Goal: Task Accomplishment & Management: Use online tool/utility

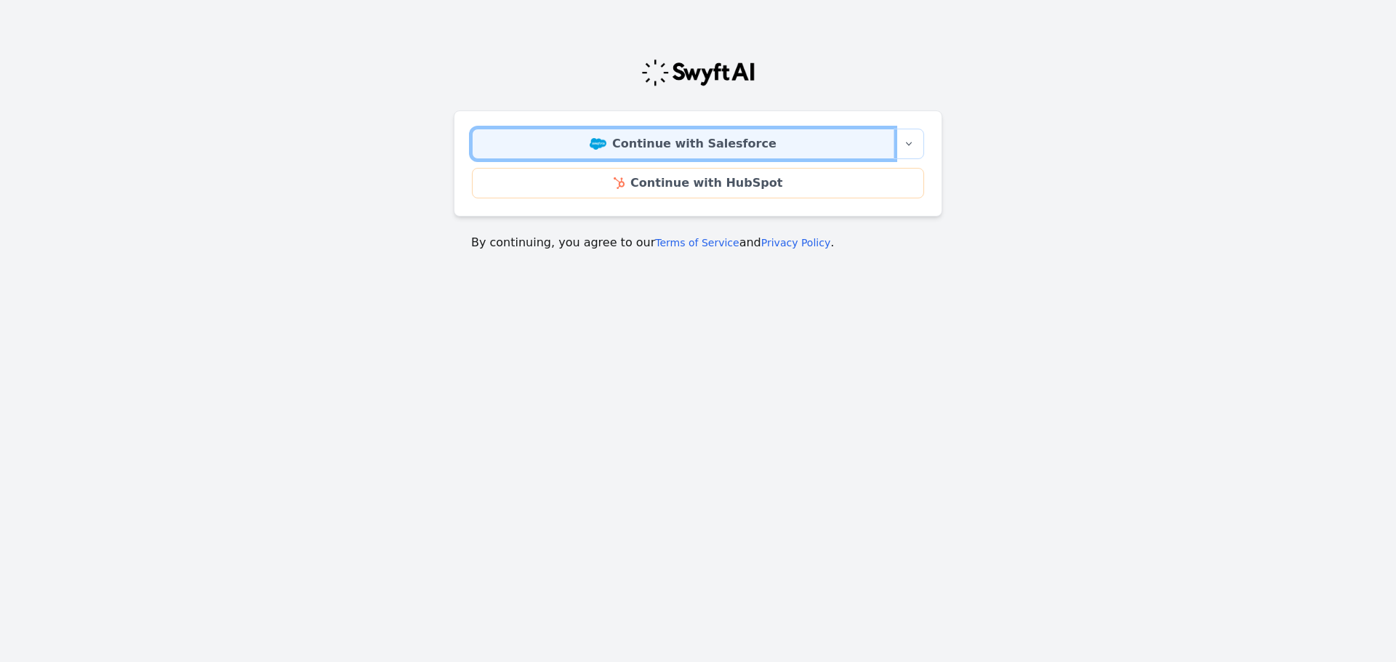
click at [704, 146] on link "Continue with Salesforce" at bounding box center [683, 144] width 422 height 31
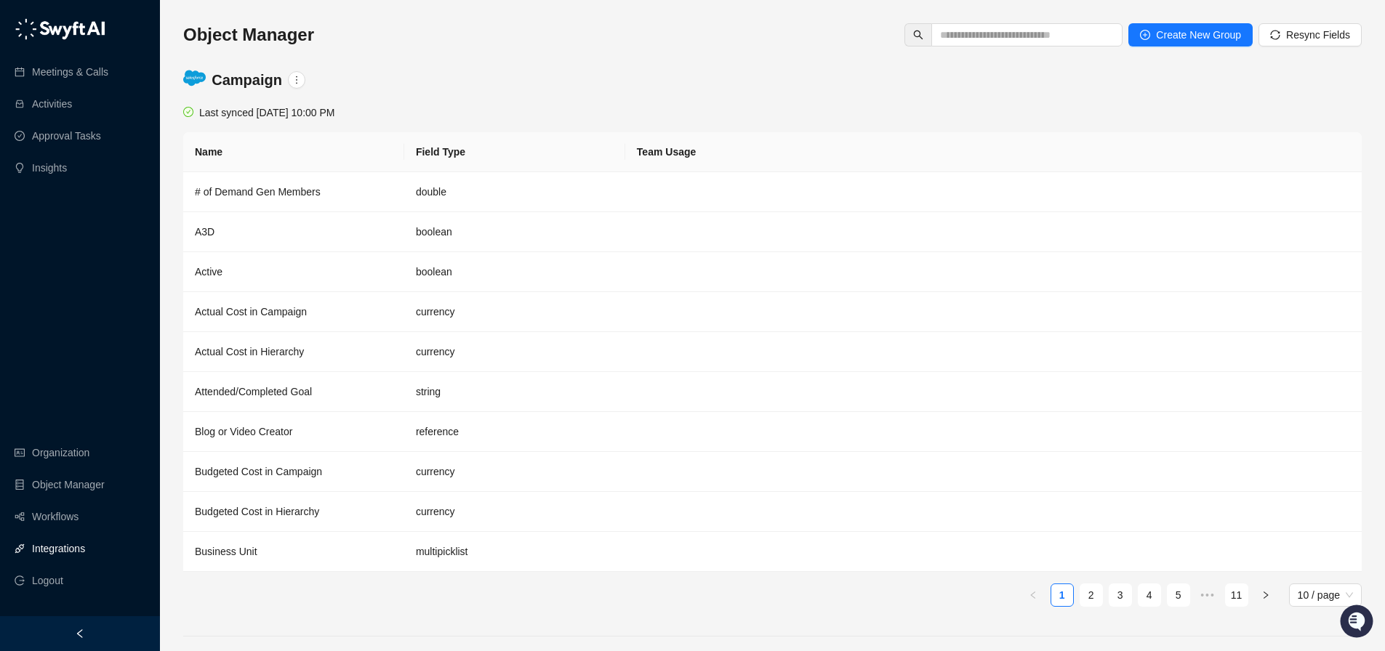
click at [77, 552] on link "Integrations" at bounding box center [58, 548] width 53 height 29
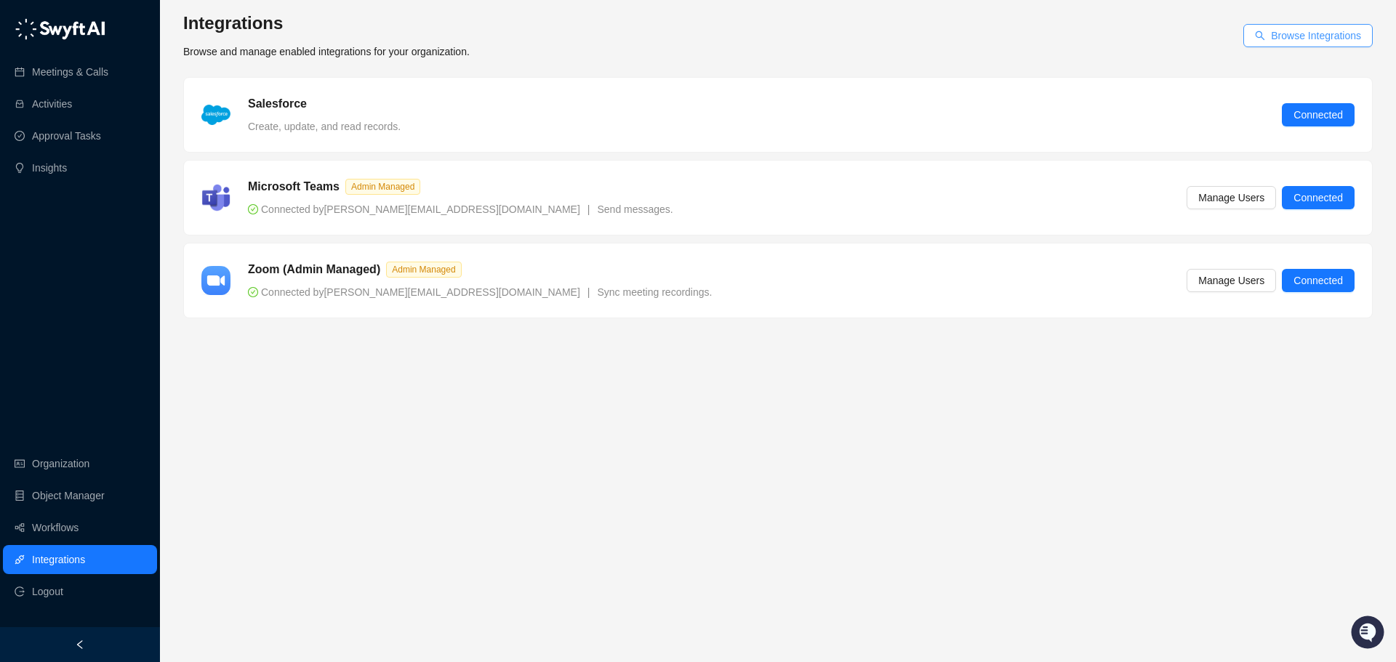
click at [1312, 39] on span "Browse Integrations" at bounding box center [1316, 36] width 90 height 16
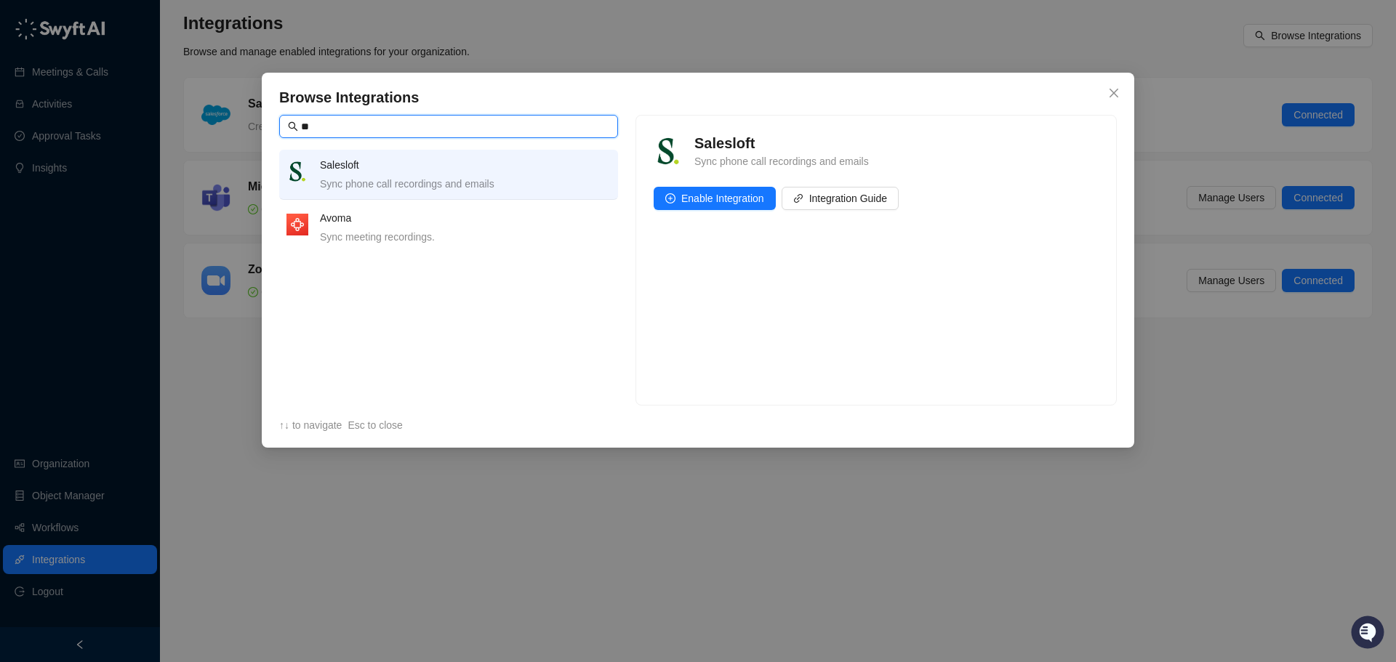
type input "*"
